Goal: Task Accomplishment & Management: Manage account settings

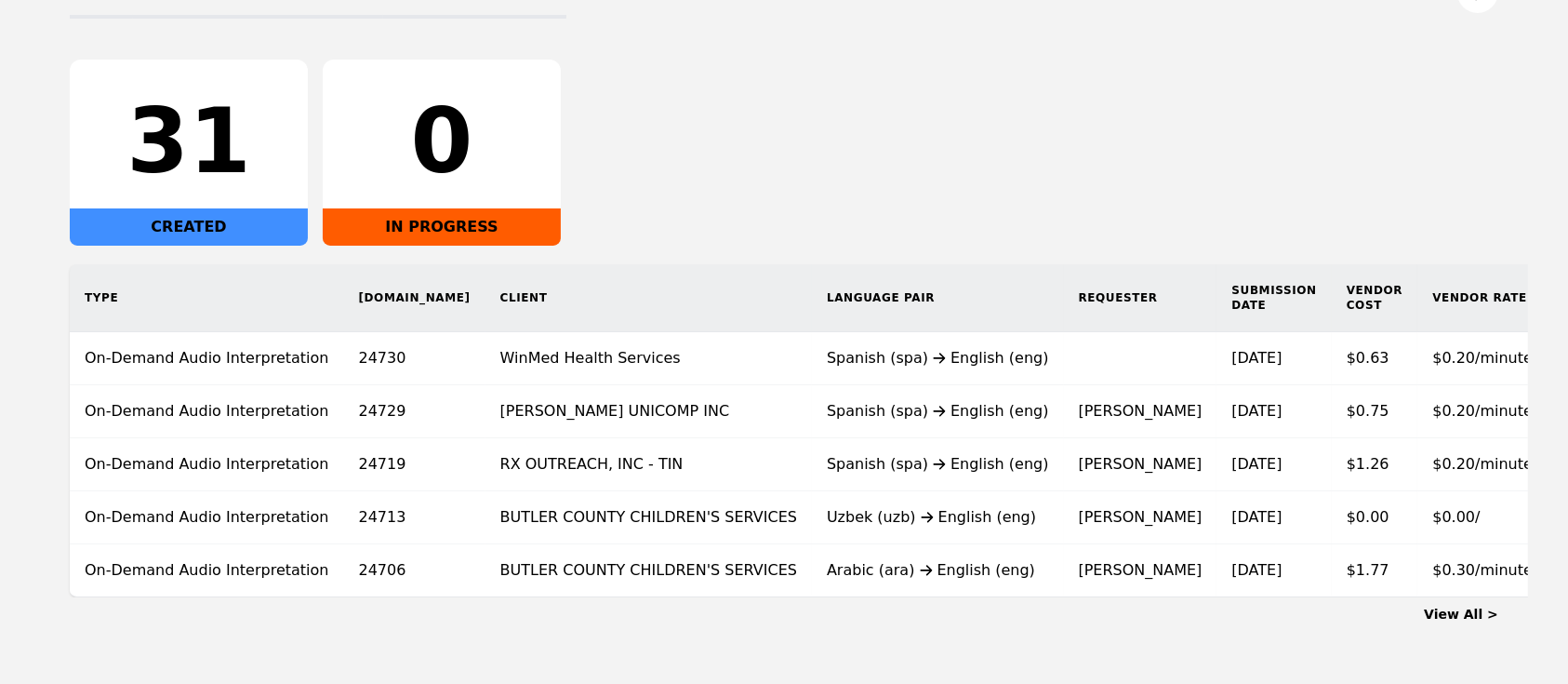
scroll to position [348, 0]
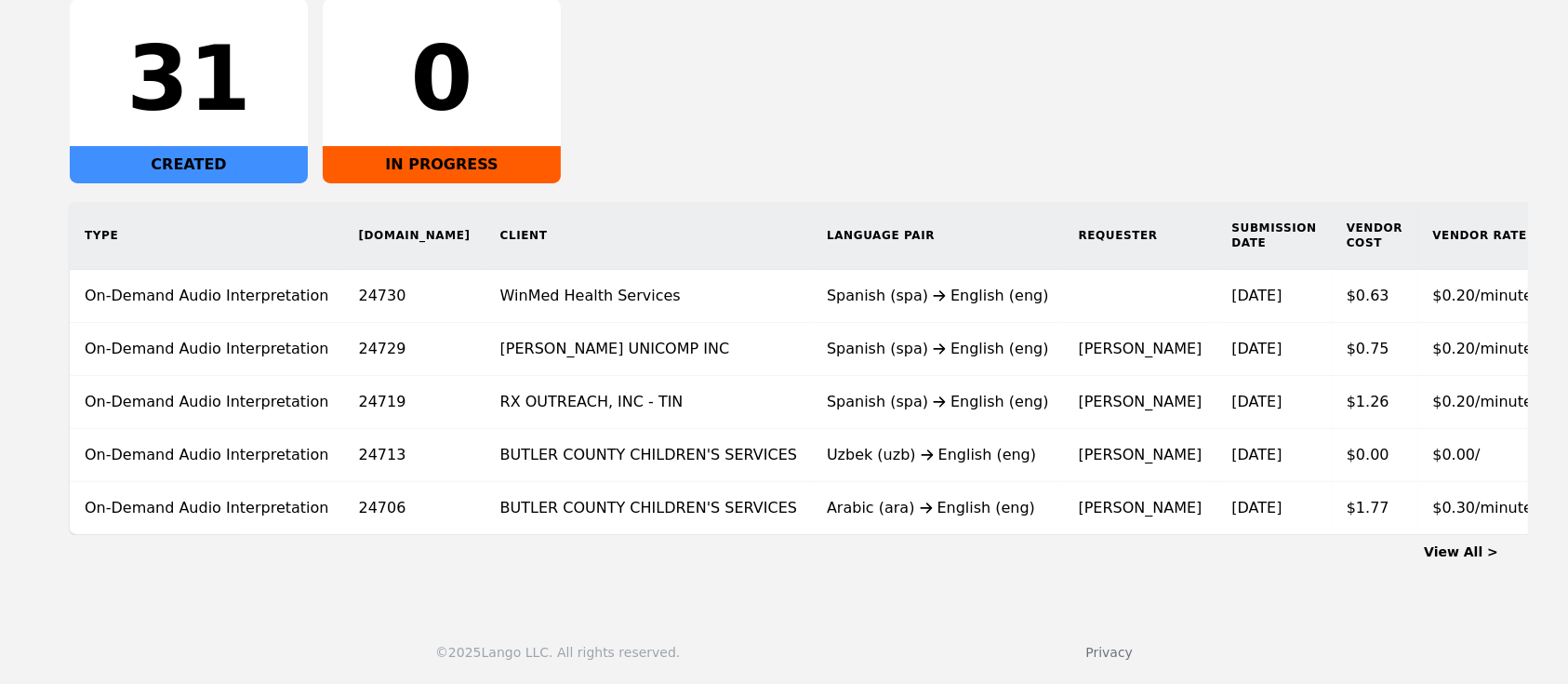
click at [1467, 560] on link "View All >" at bounding box center [1460, 552] width 75 height 15
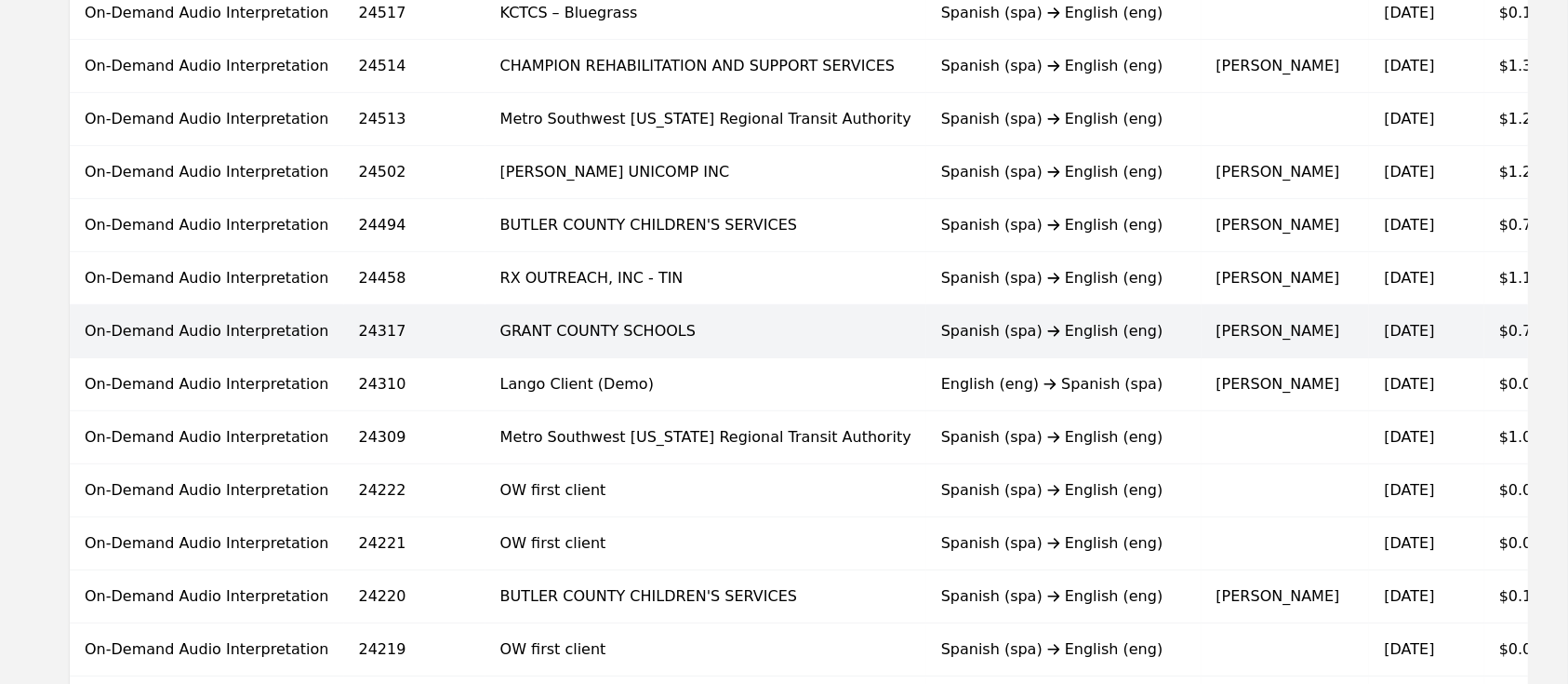
scroll to position [1116, 0]
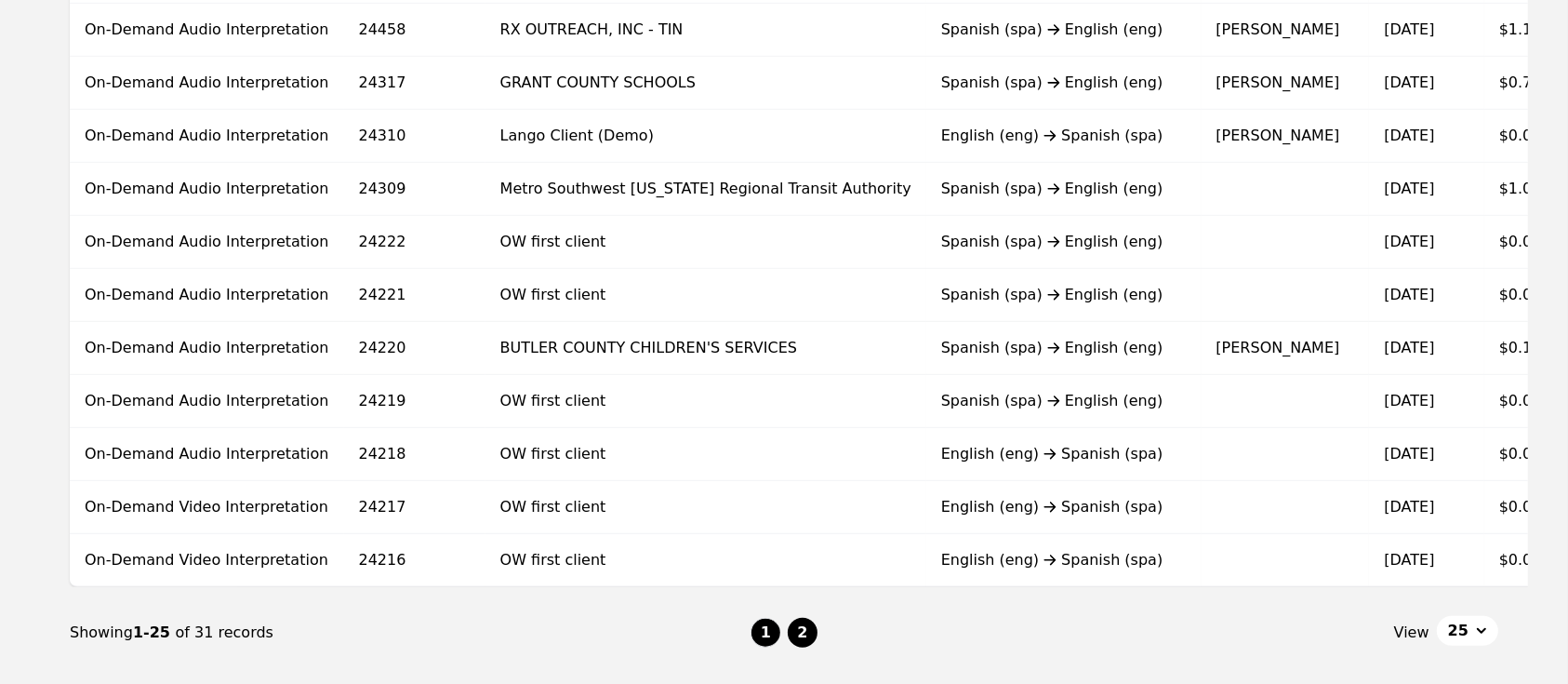
click at [807, 637] on button "2" at bounding box center [802, 632] width 30 height 30
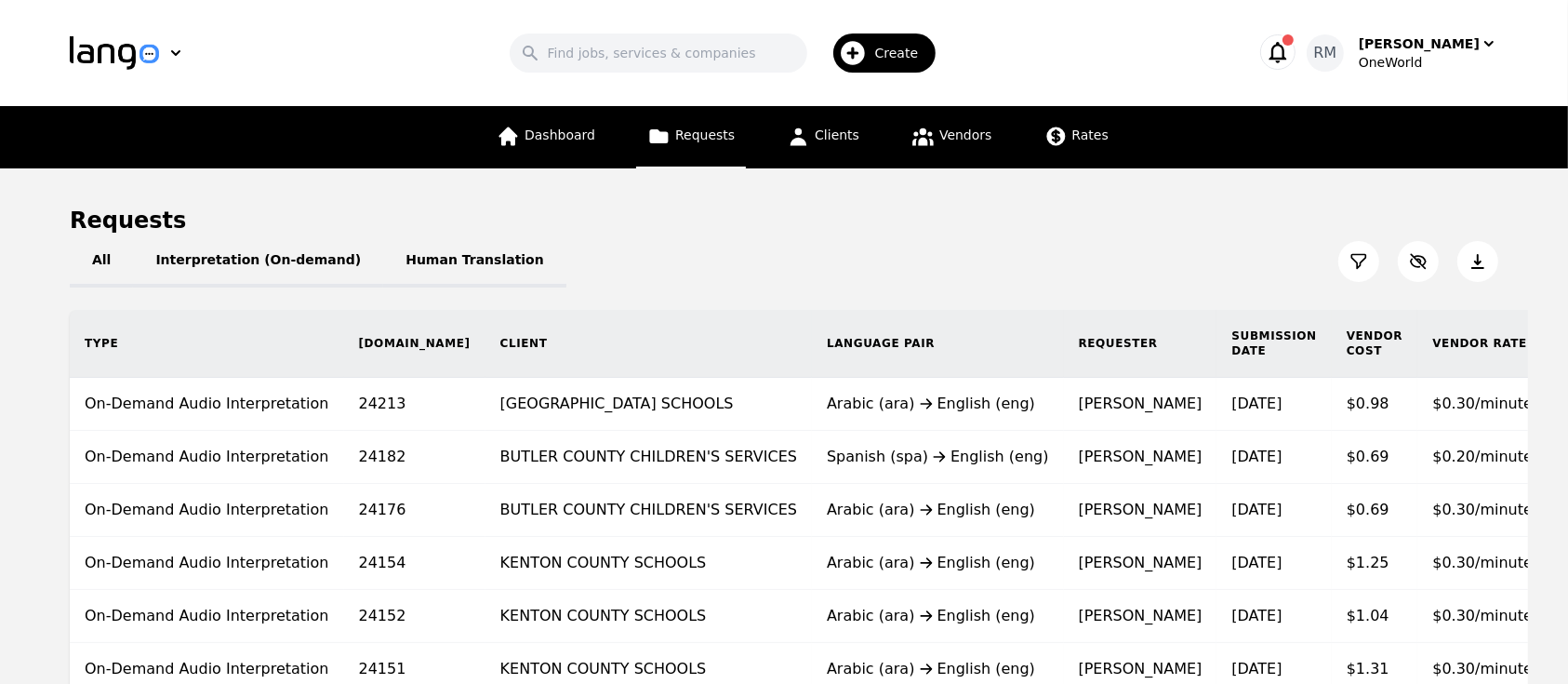
scroll to position [243, 0]
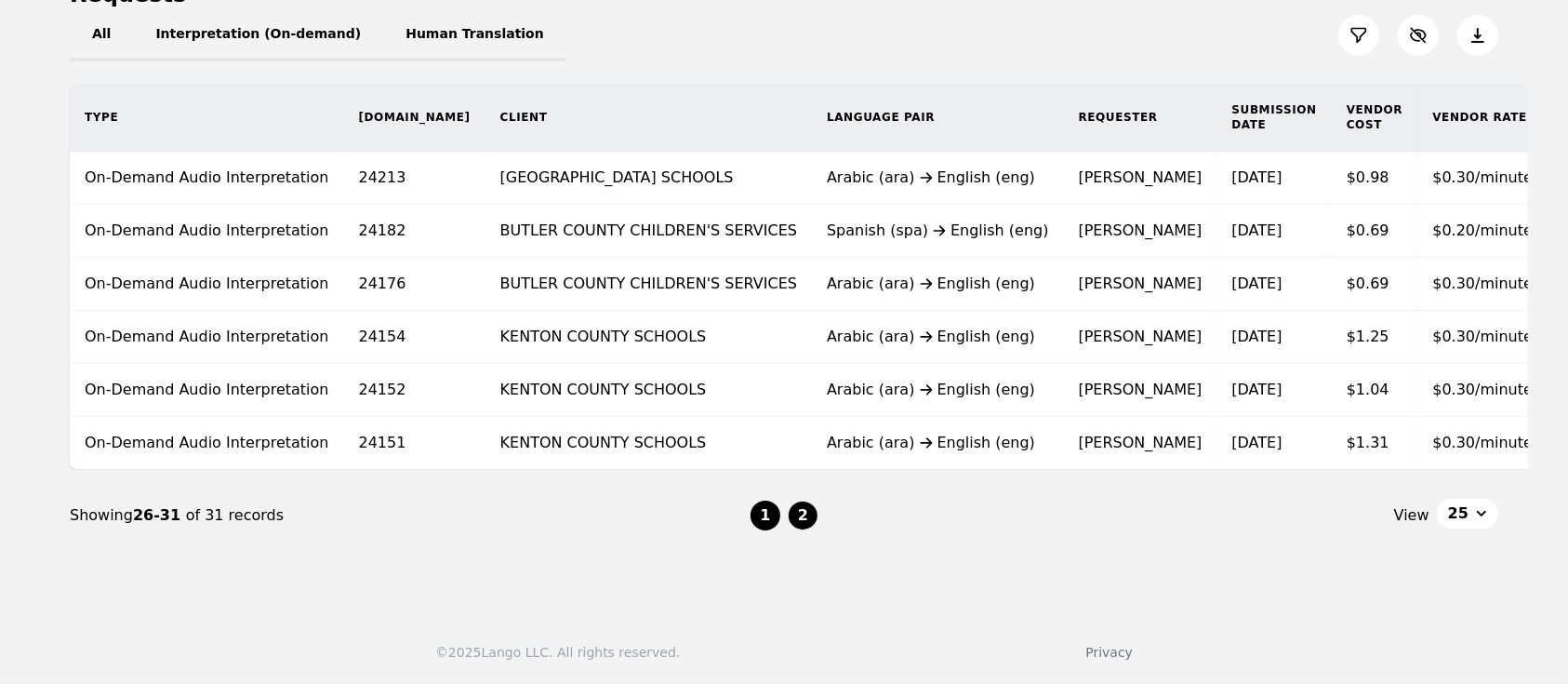
click at [758, 512] on button "1" at bounding box center [766, 516] width 30 height 30
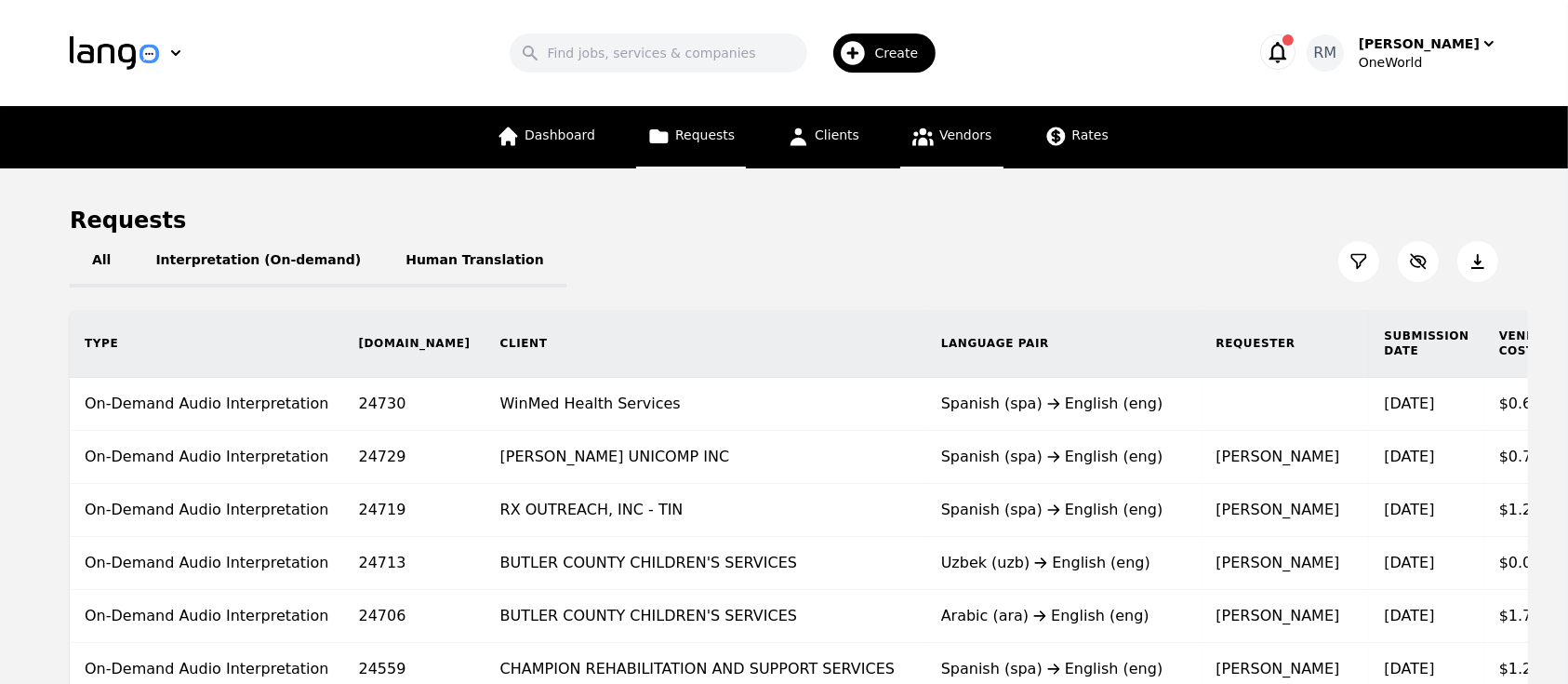
click at [920, 143] on icon at bounding box center [923, 137] width 21 height 18
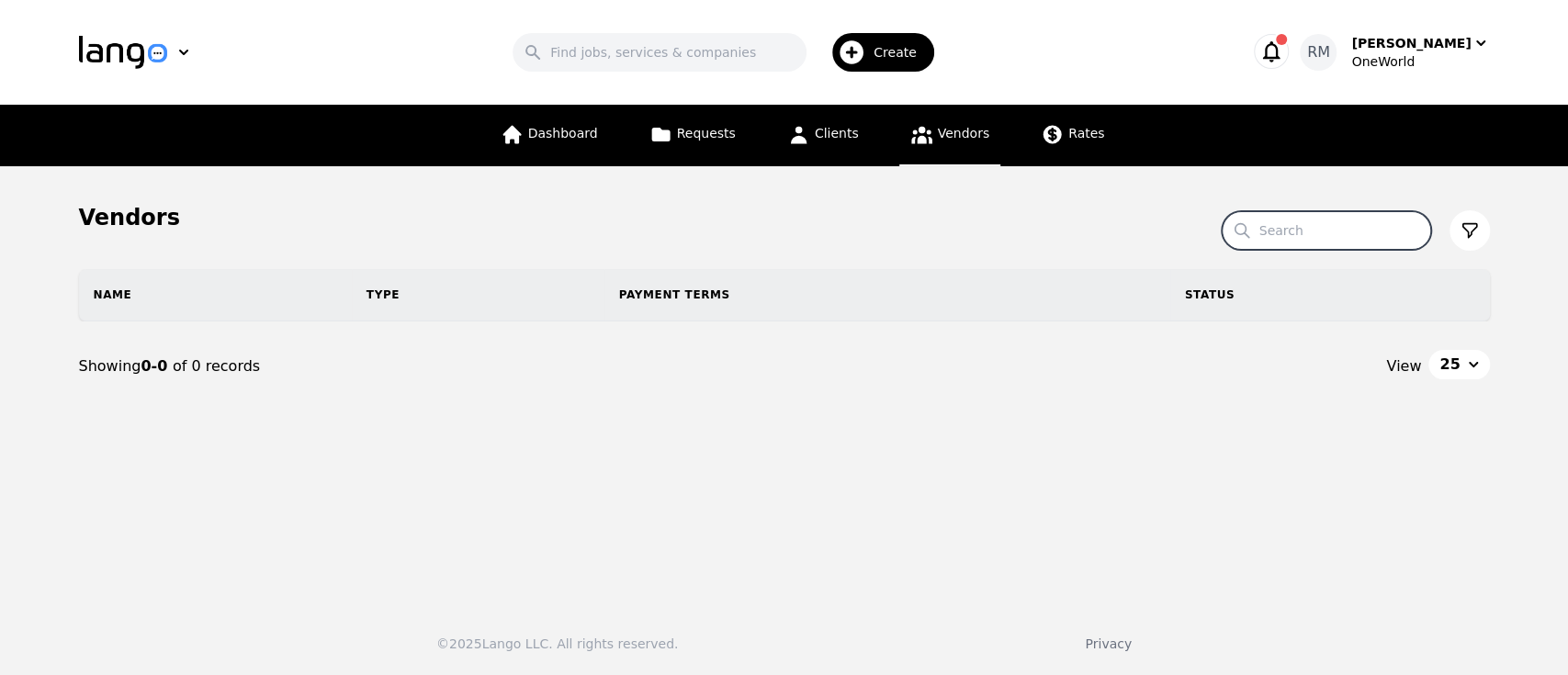
click at [1343, 246] on section "Vendors Search Name Type Payment Terms Status Showing 0-0 of 0 records View 25" at bounding box center [784, 324] width 1411 height 245
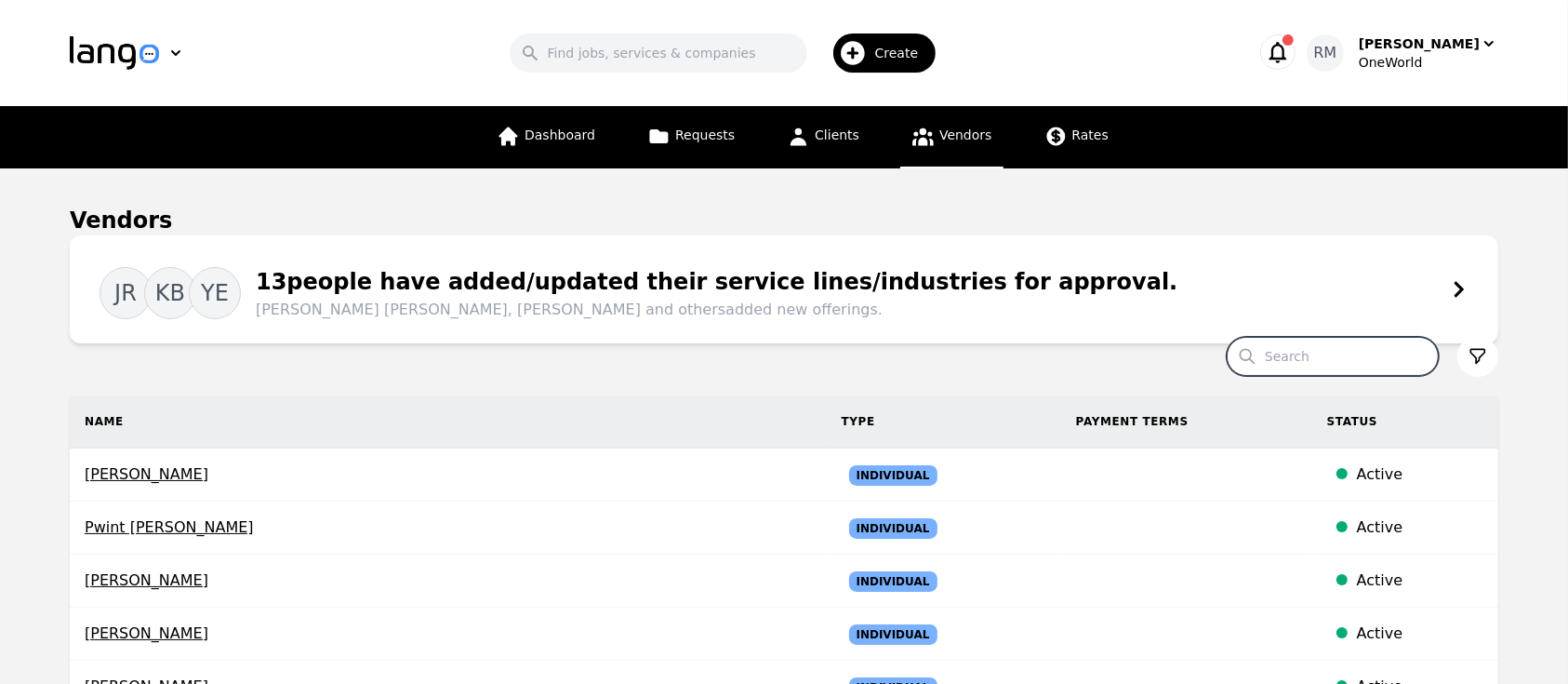
click at [1307, 339] on input "Search" at bounding box center [1332, 355] width 212 height 39
type input "peiqian"
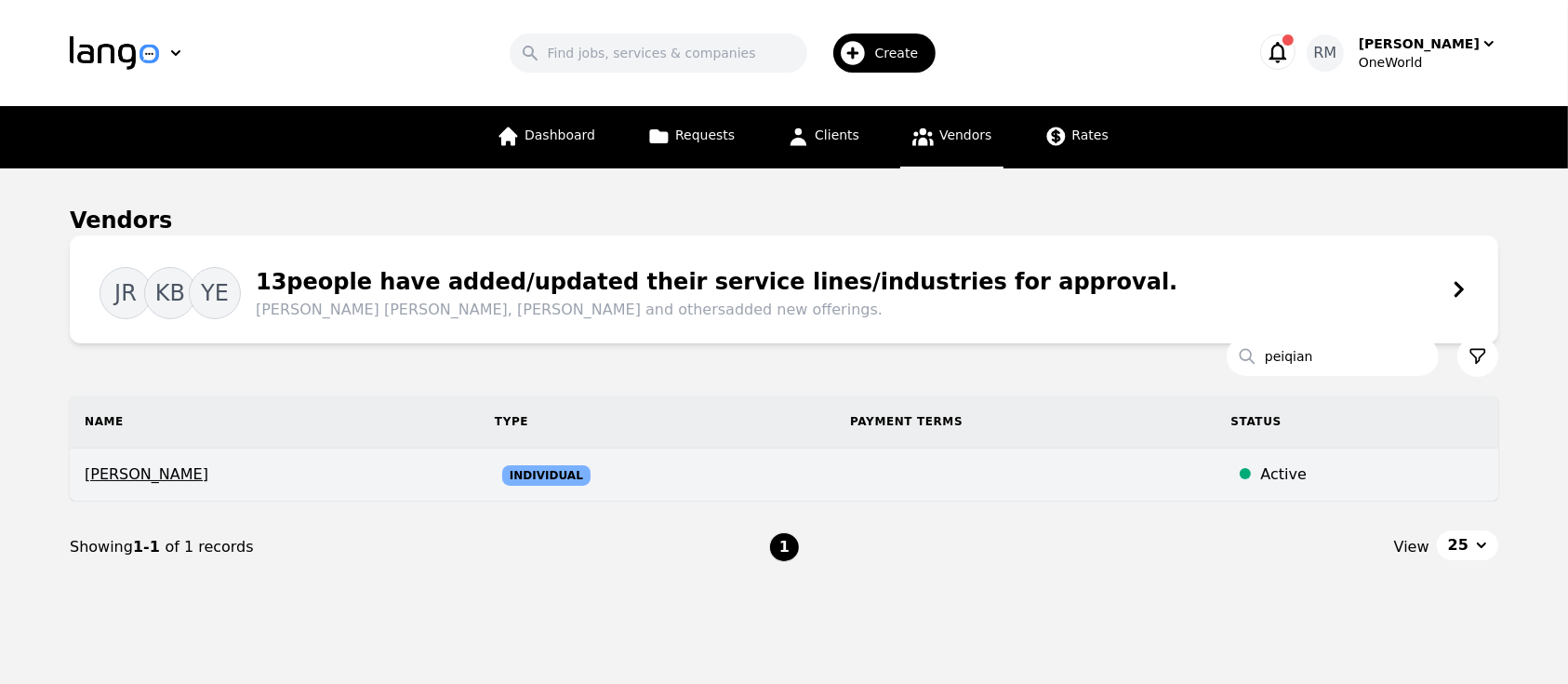
click at [120, 475] on span "[PERSON_NAME]" at bounding box center [275, 474] width 380 height 22
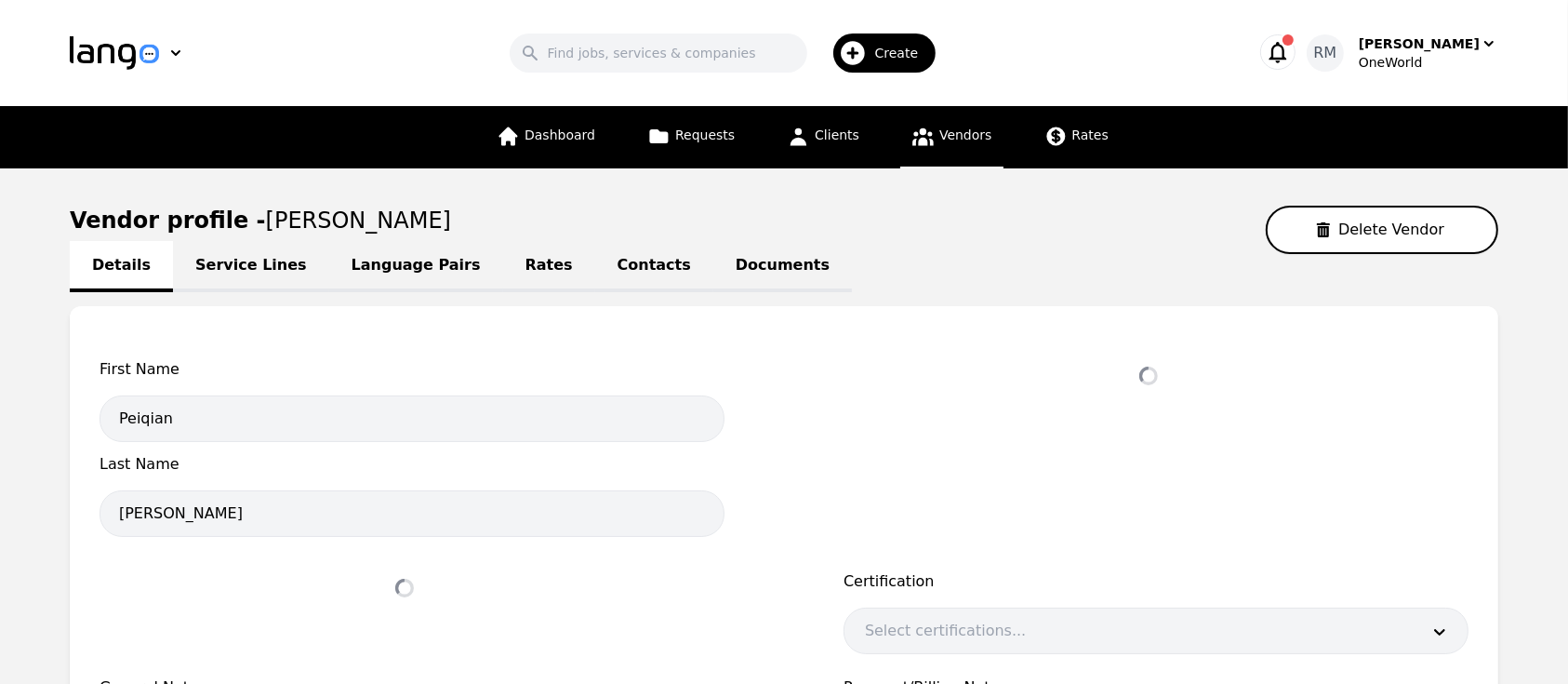
select select "active"
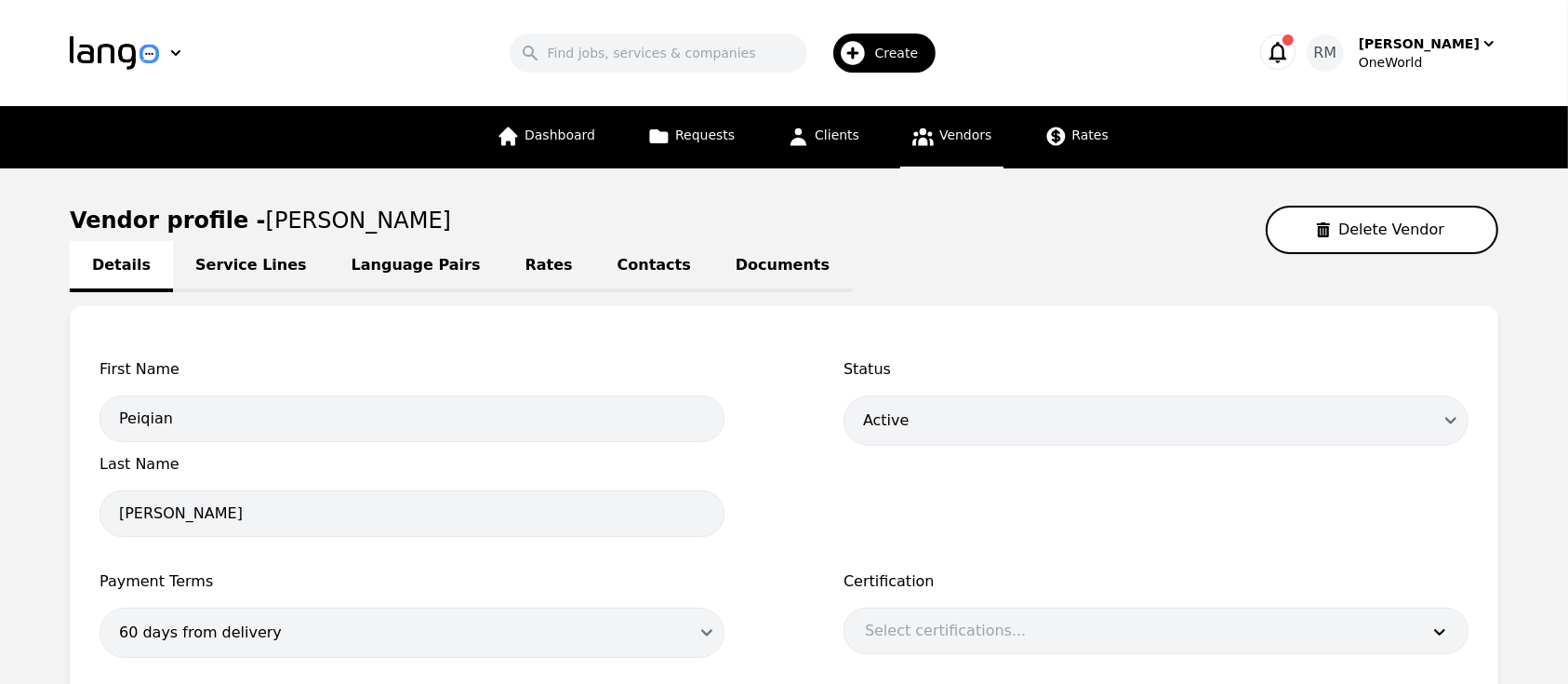
click at [910, 264] on div "Details Service Lines Language Pairs Rates Contacts Documents" at bounding box center [784, 265] width 1429 height 22
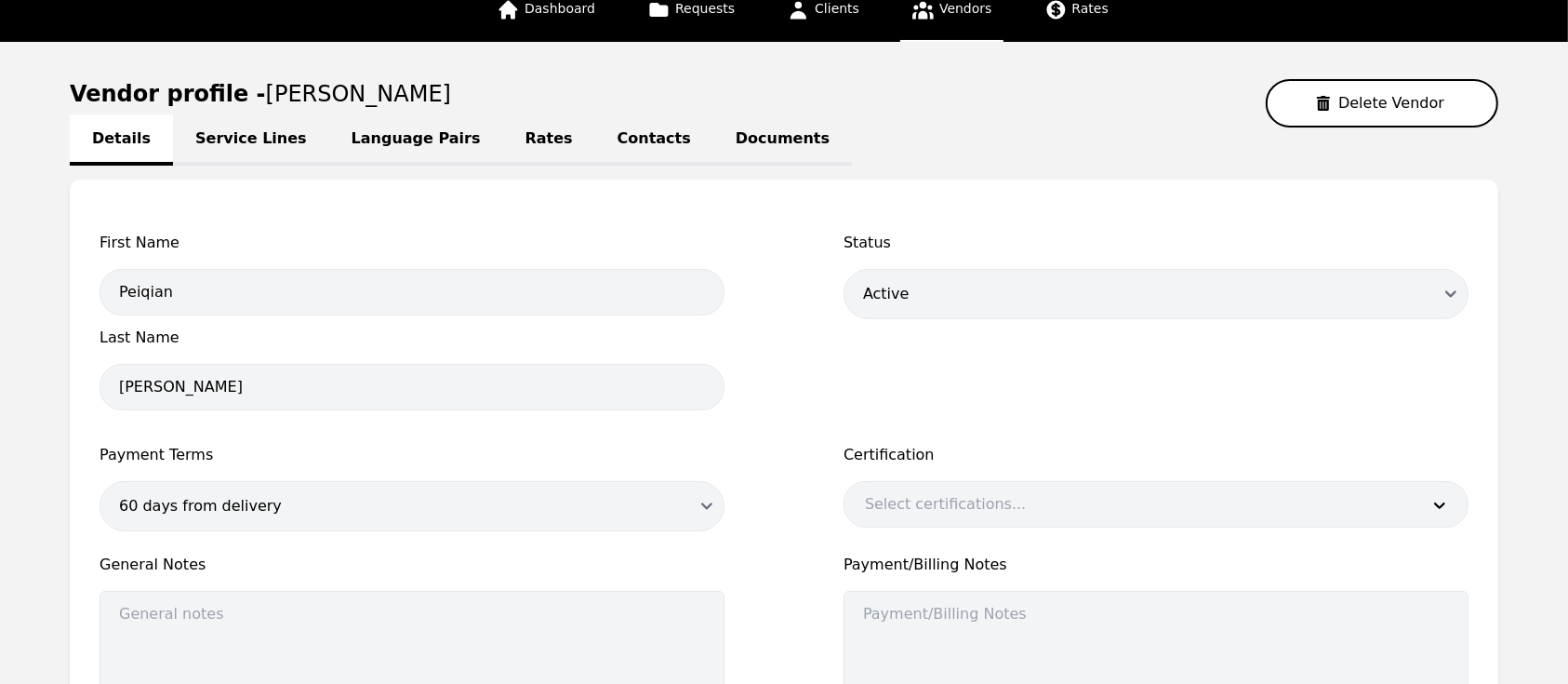
scroll to position [123, 0]
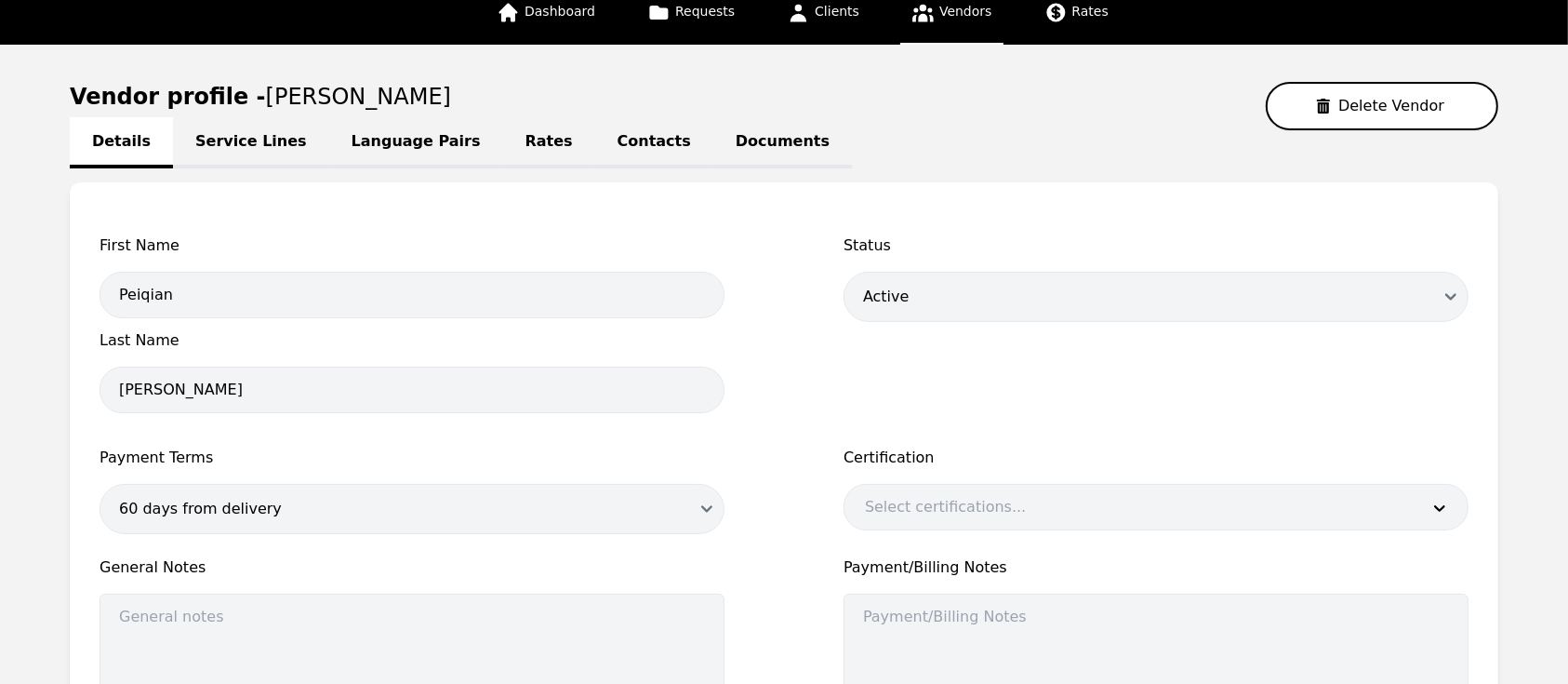
click at [365, 138] on link "Language Pairs" at bounding box center [416, 142] width 174 height 51
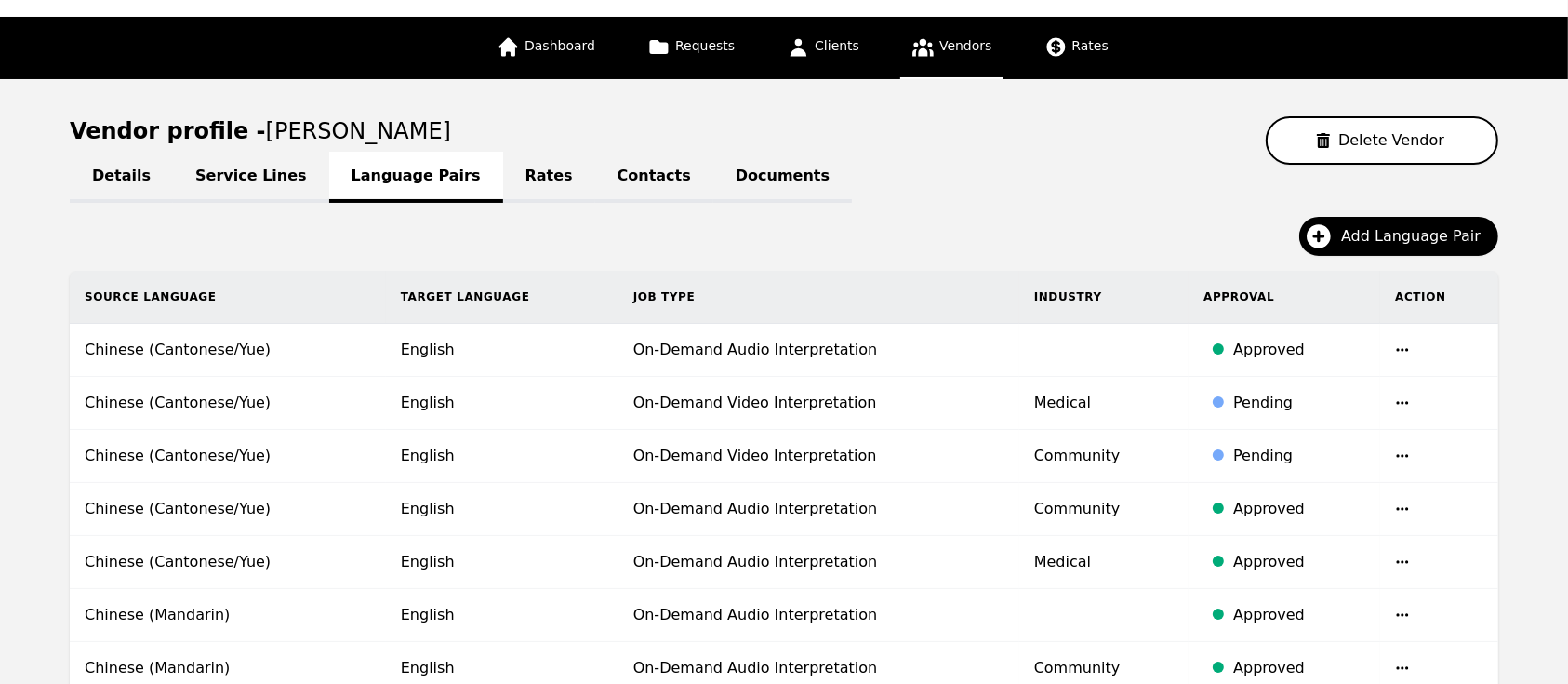
scroll to position [123, 0]
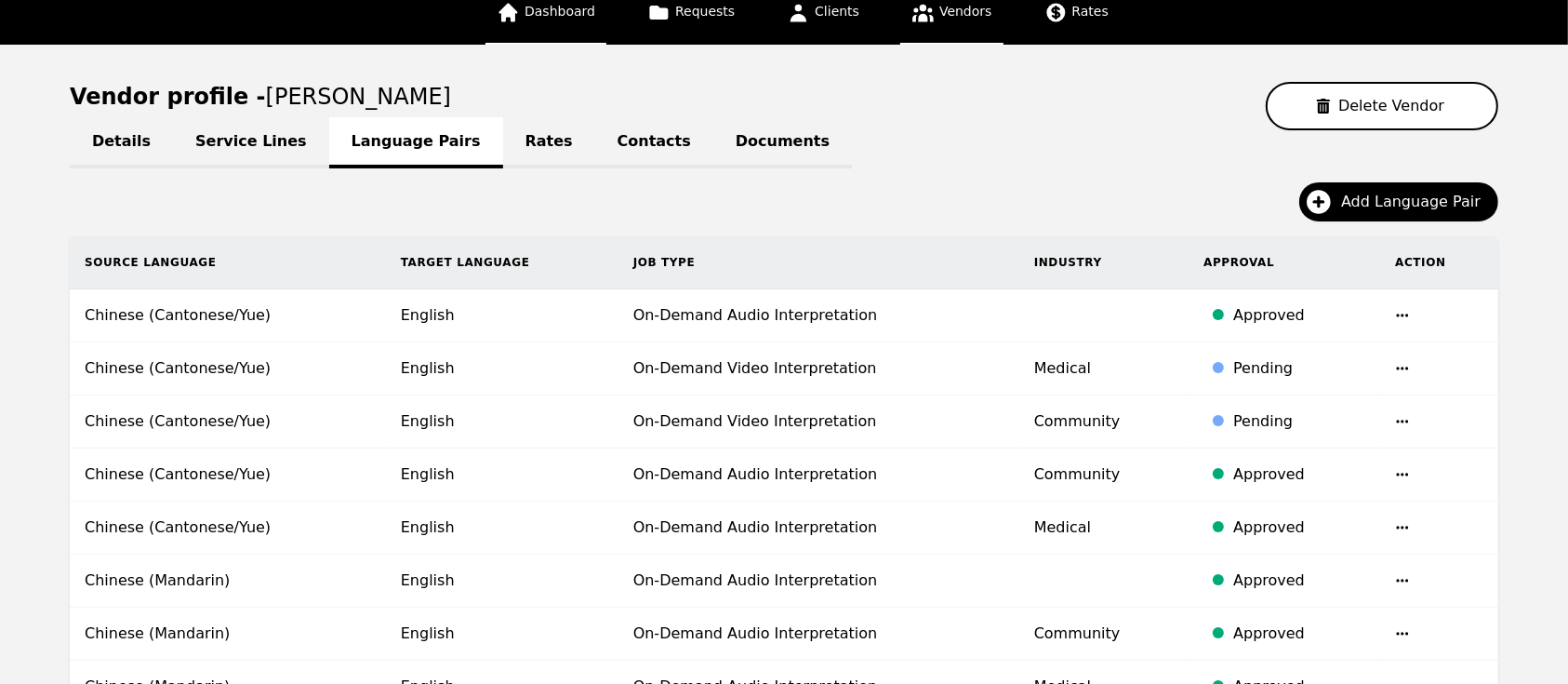
click at [568, 21] on link "Dashboard" at bounding box center [546, 13] width 120 height 63
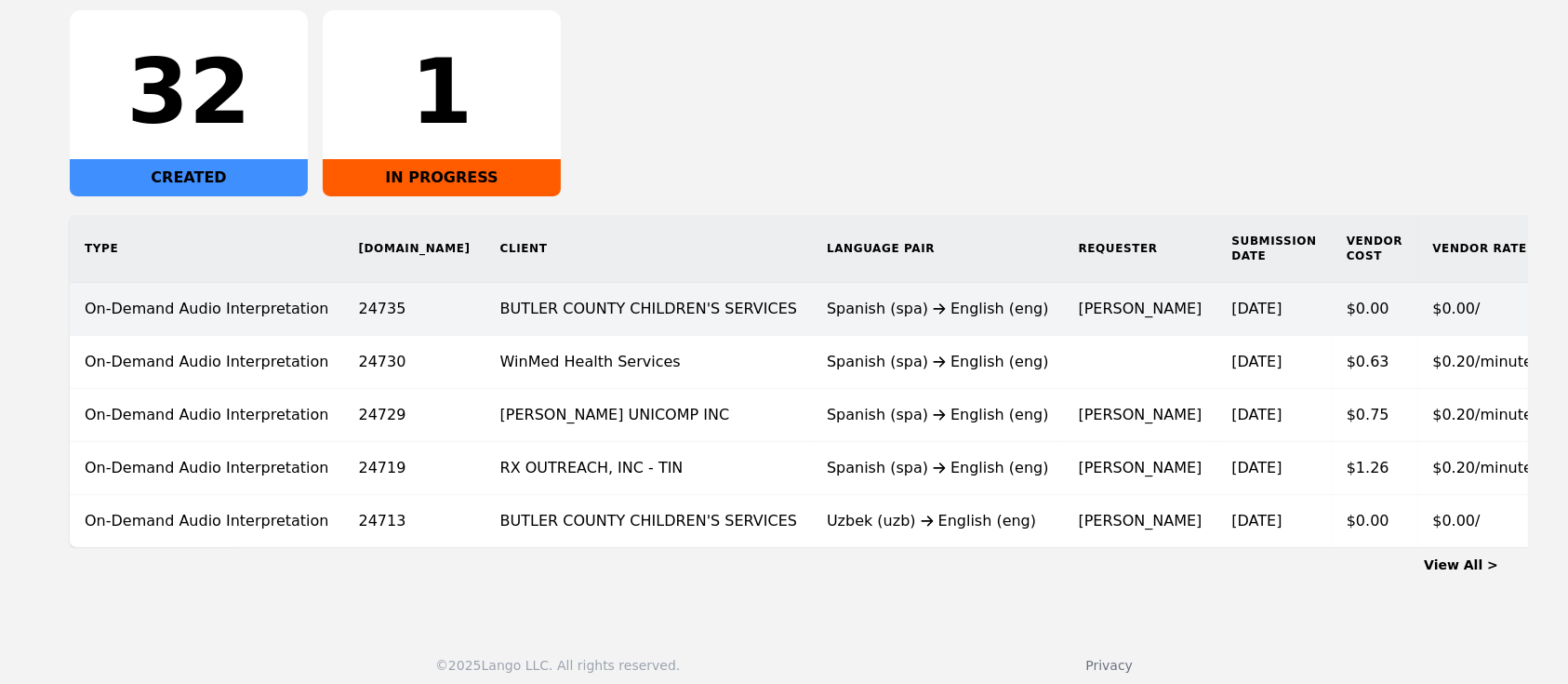
scroll to position [348, 0]
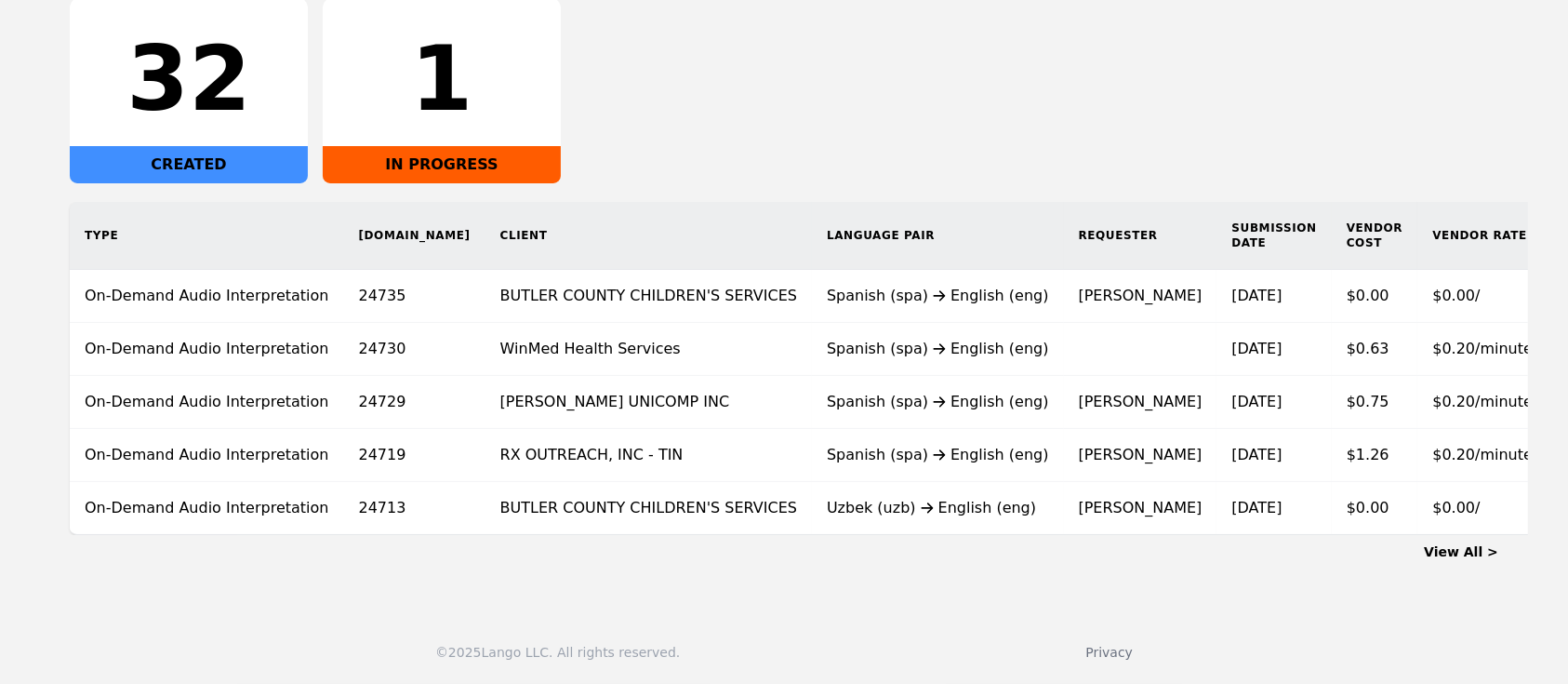
click at [1460, 552] on link "View All >" at bounding box center [1460, 552] width 75 height 15
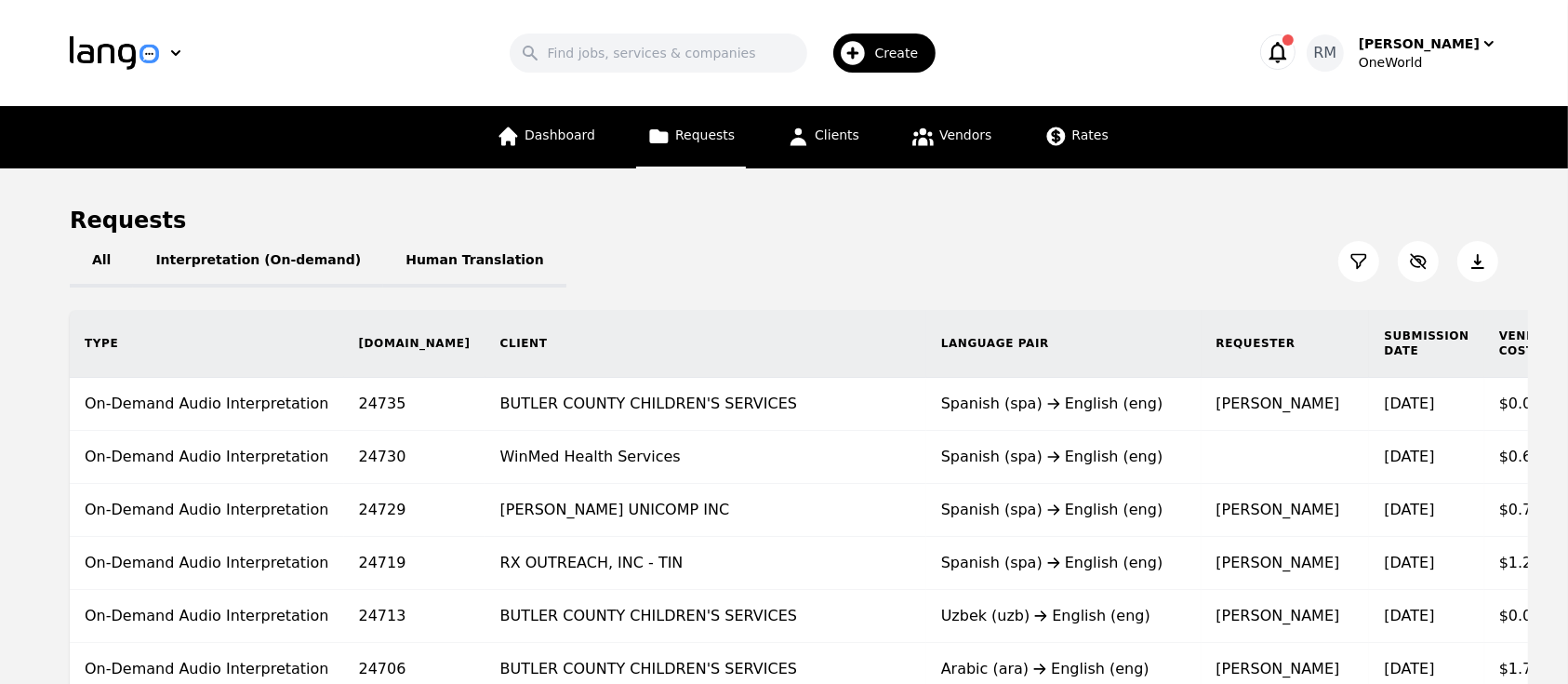
click at [1362, 270] on icon at bounding box center [1359, 261] width 19 height 19
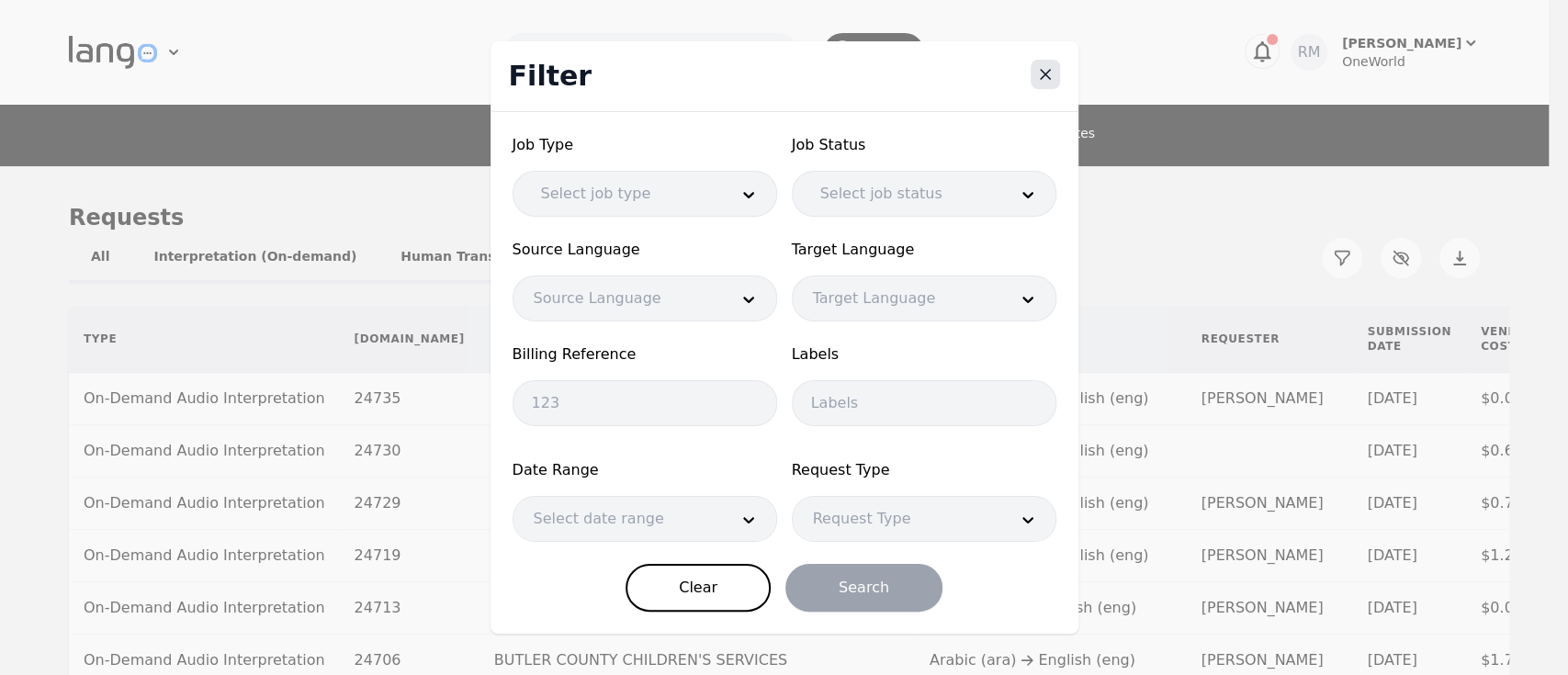
click at [1043, 81] on icon "Close" at bounding box center [1045, 74] width 19 height 19
